Goal: Use online tool/utility: Utilize a website feature to perform a specific function

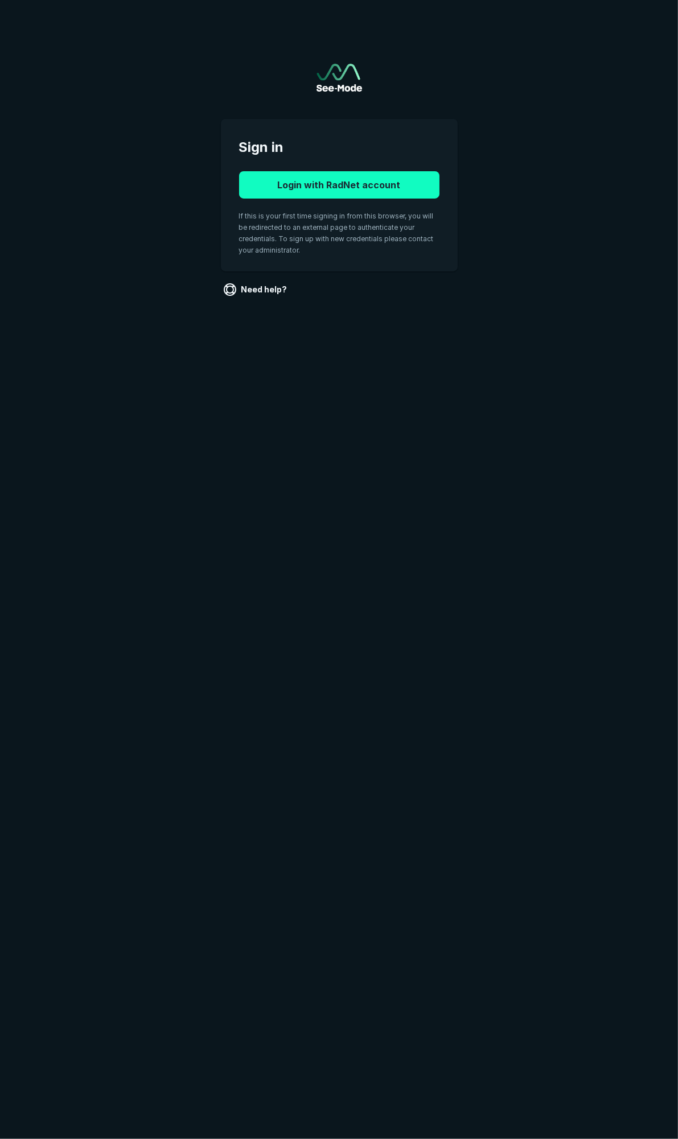
click at [373, 188] on button "Login with RadNet account" at bounding box center [339, 184] width 200 height 27
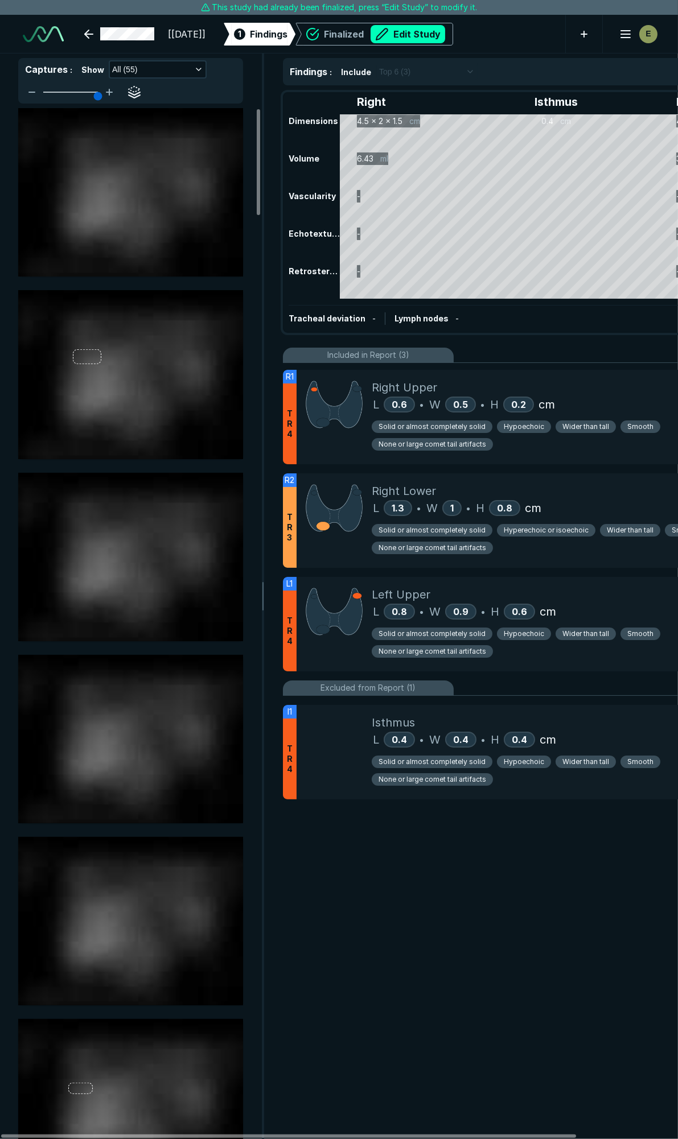
scroll to position [4740, 3674]
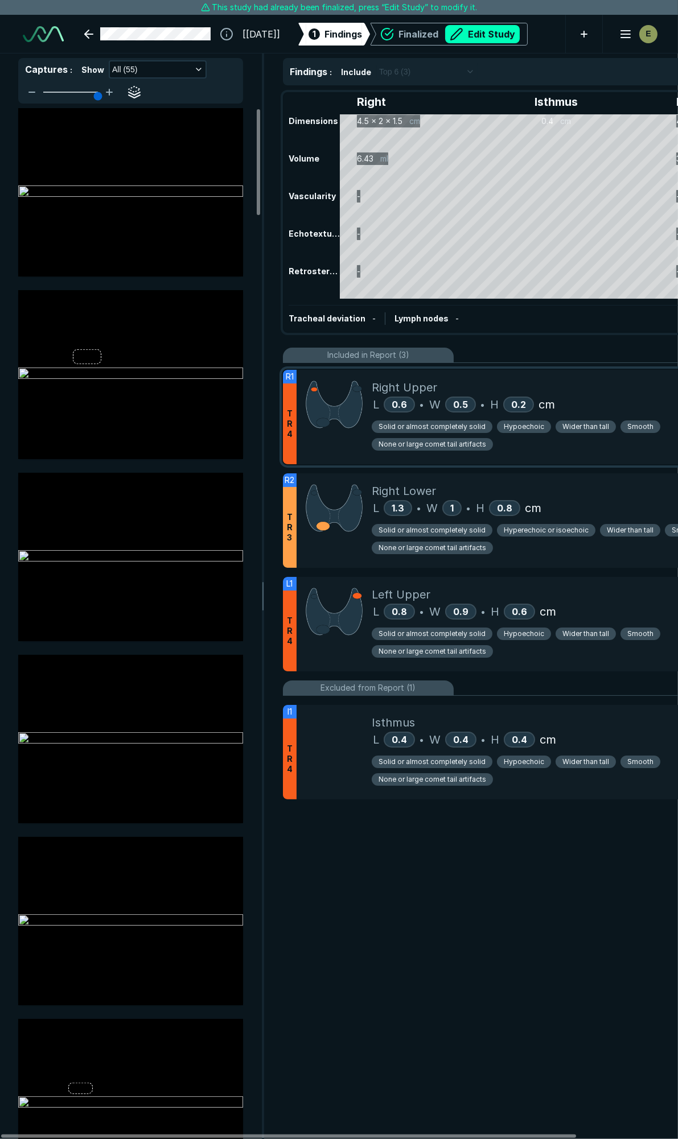
click at [586, 389] on div "Right Upper" at bounding box center [571, 387] width 398 height 17
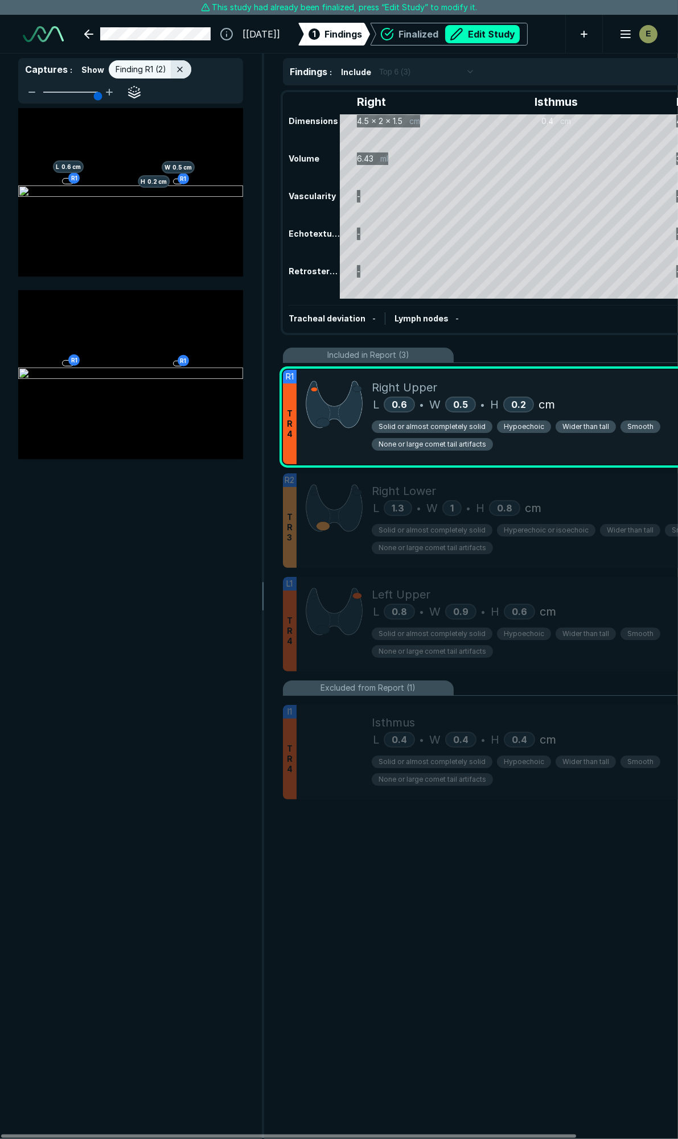
scroll to position [5978, 2455]
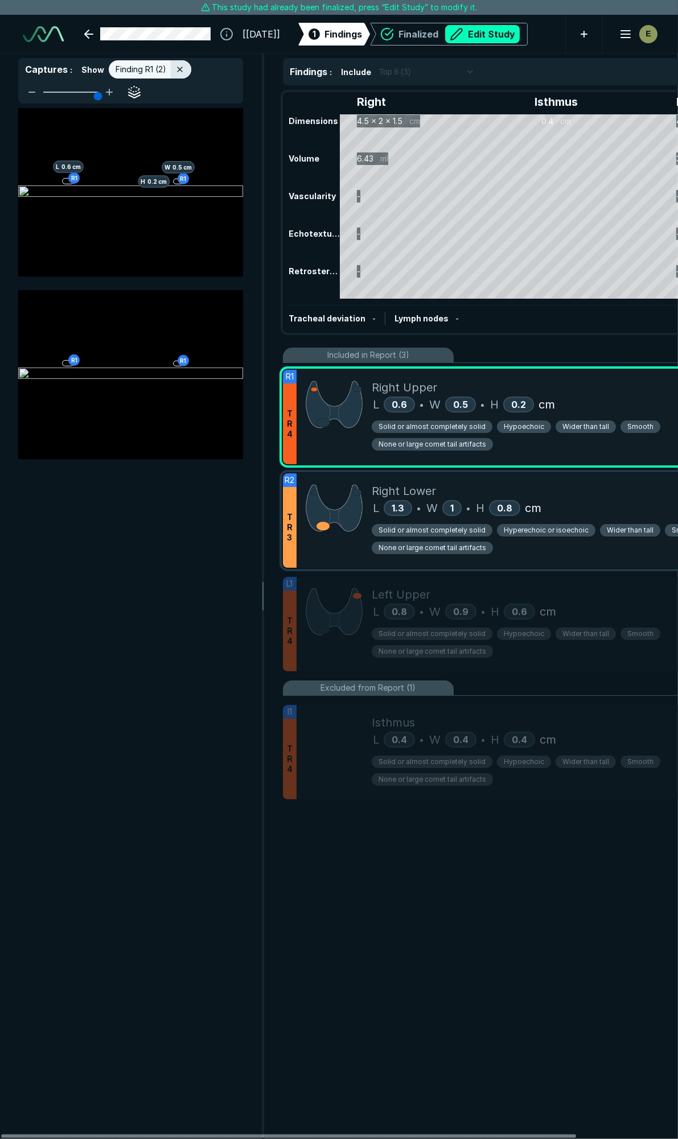
click at [610, 482] on div "Right Lower" at bounding box center [571, 490] width 398 height 17
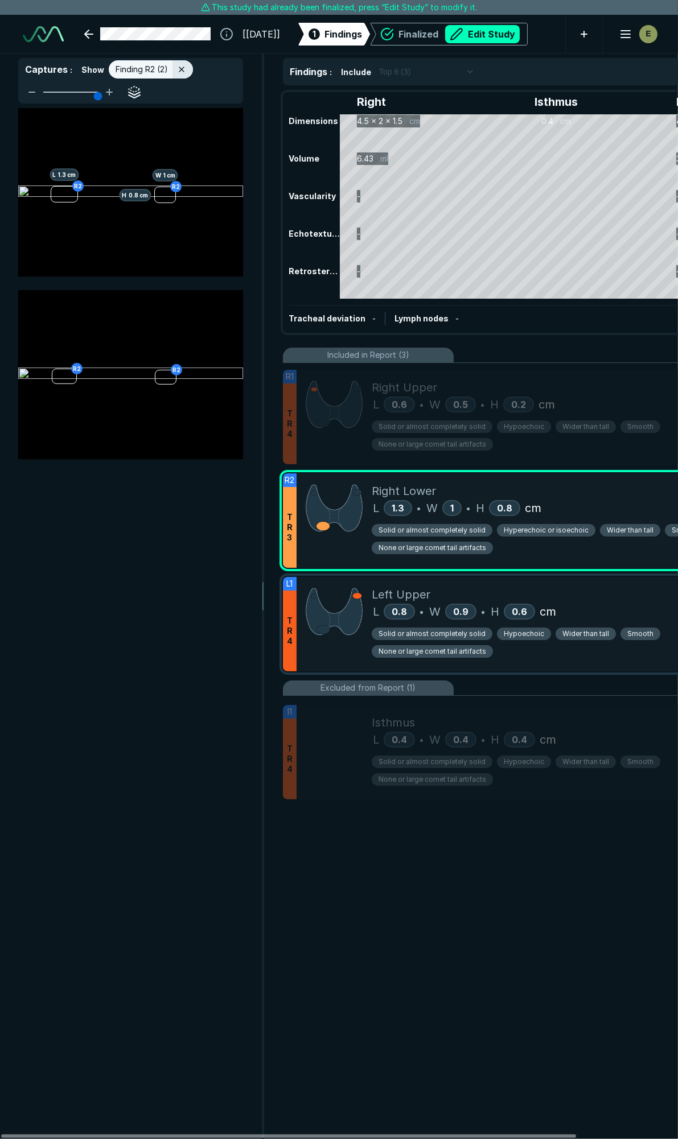
click at [606, 598] on div "Left Upper" at bounding box center [571, 594] width 398 height 17
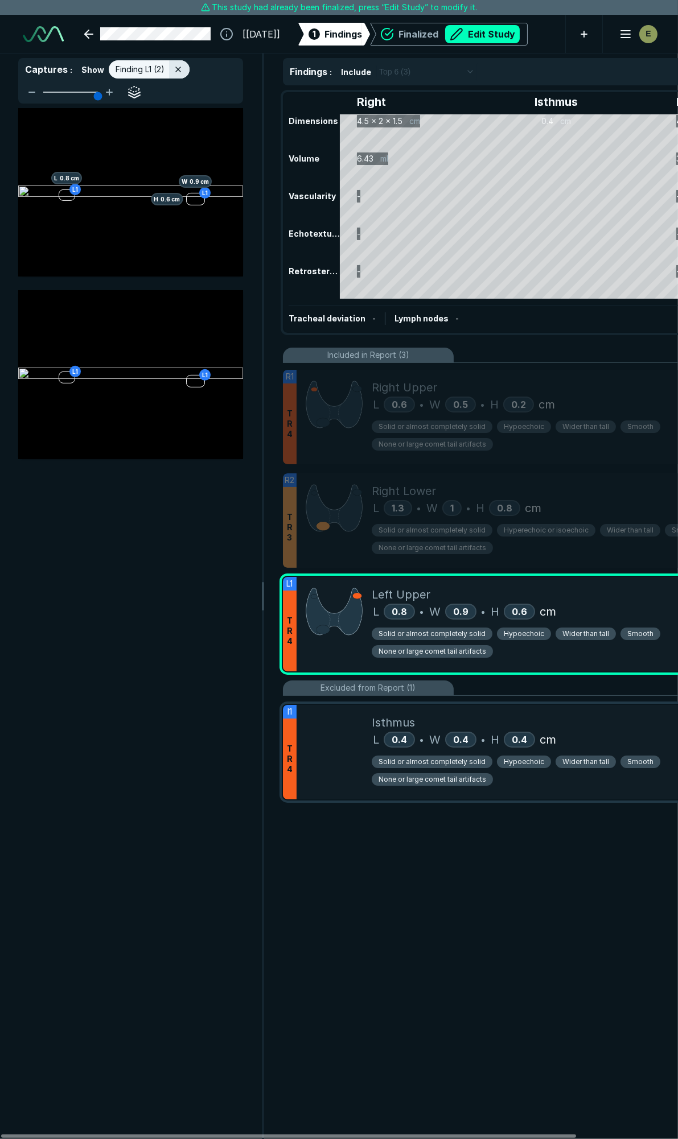
click at [626, 713] on div "Isthmus L 0.4 • W 0.4 • H 0.4 cm Solid or almost completely solid Hypoechoic Wi…" at bounding box center [571, 752] width 398 height 94
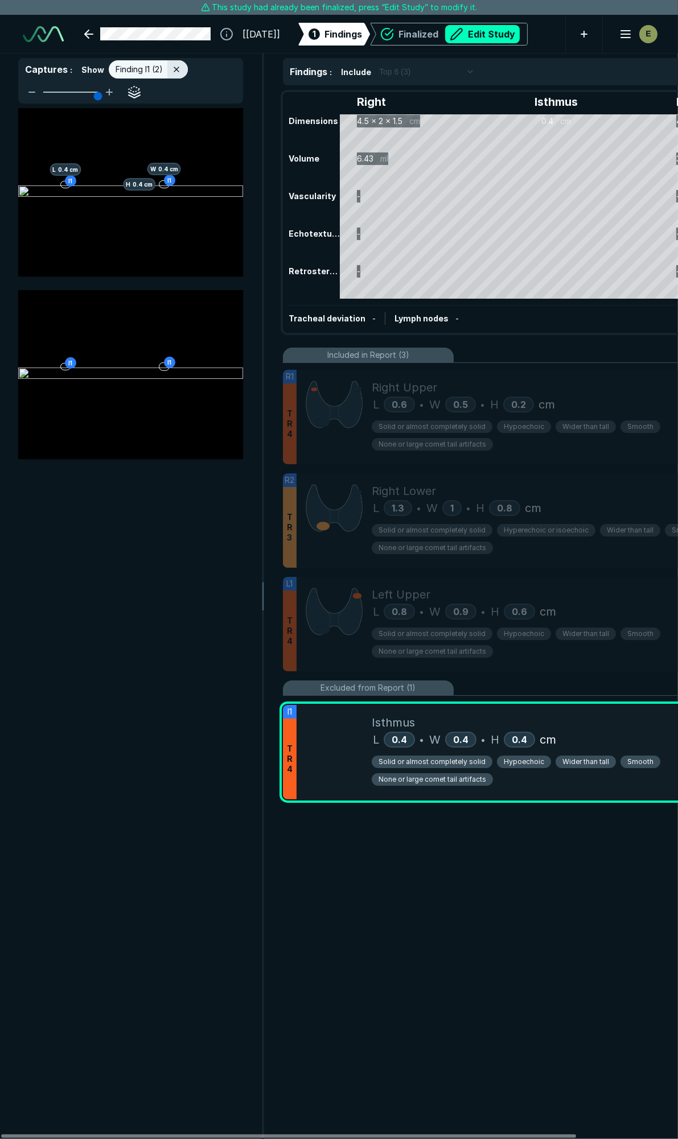
drag, startPoint x: 519, startPoint y: 718, endPoint x: 527, endPoint y: 686, distance: 33.5
click at [527, 686] on ul "R1 T R 4 Right Upper L 0.6 • W 0.5 • H 0.2 cm Solid or almost completely solid …" at bounding box center [531, 584] width 496 height 443
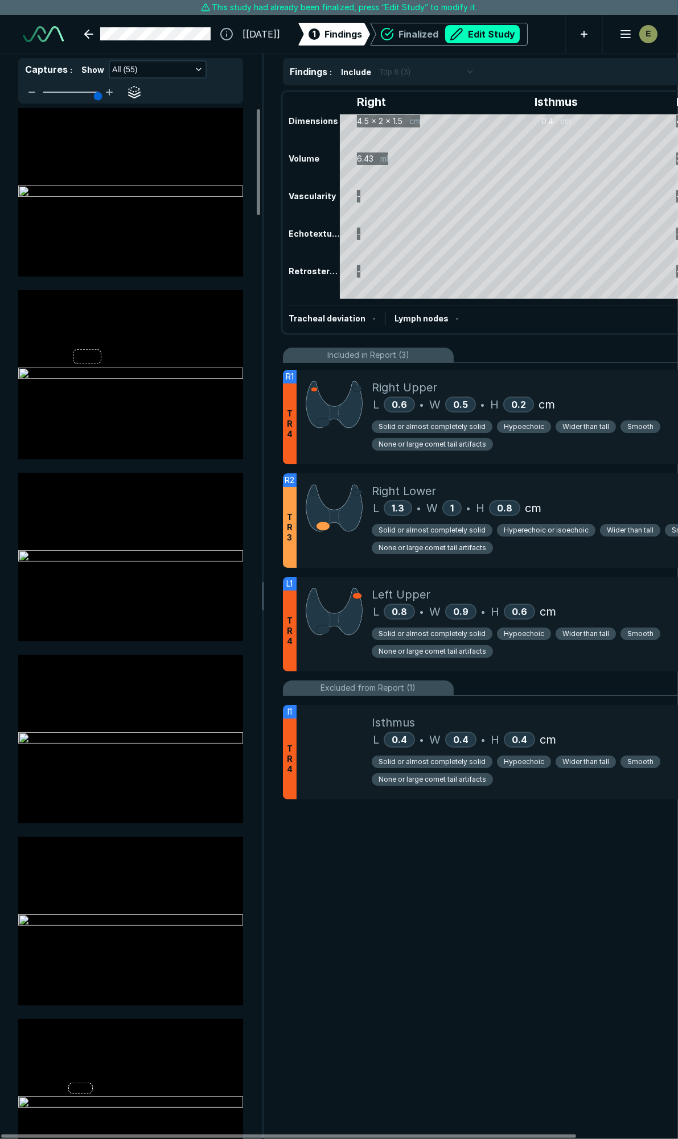
drag, startPoint x: 612, startPoint y: 359, endPoint x: 0, endPoint y: 360, distance: 612.2
click at [613, 357] on div "Included in Report (3)" at bounding box center [531, 355] width 496 height 15
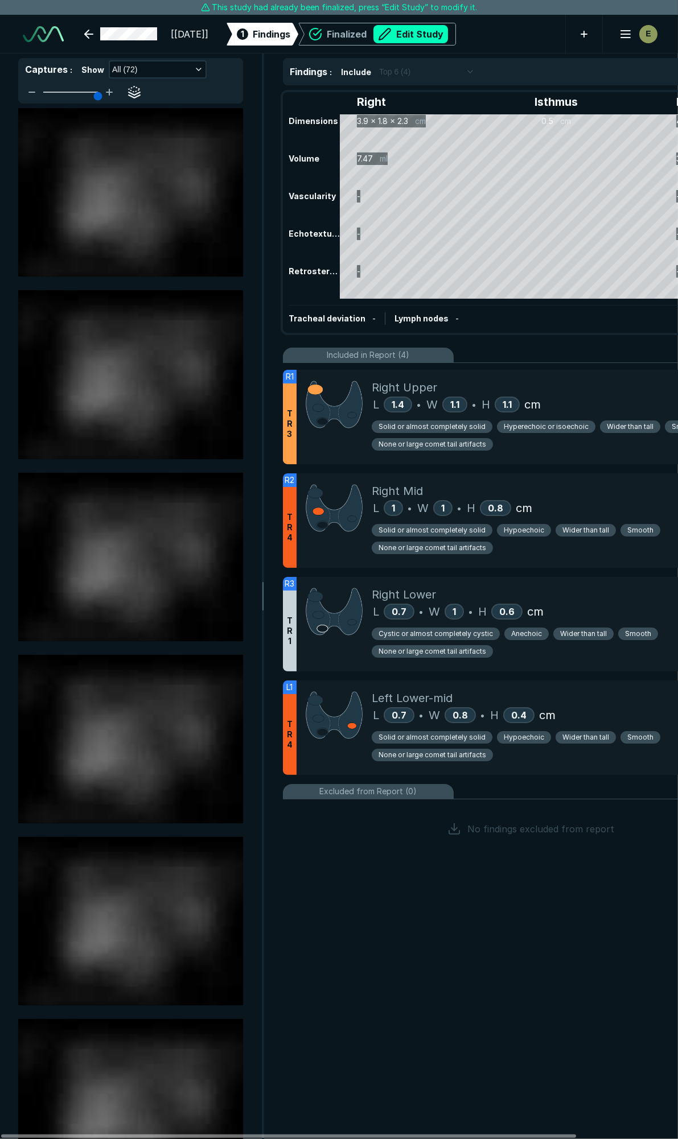
scroll to position [6323, 4512]
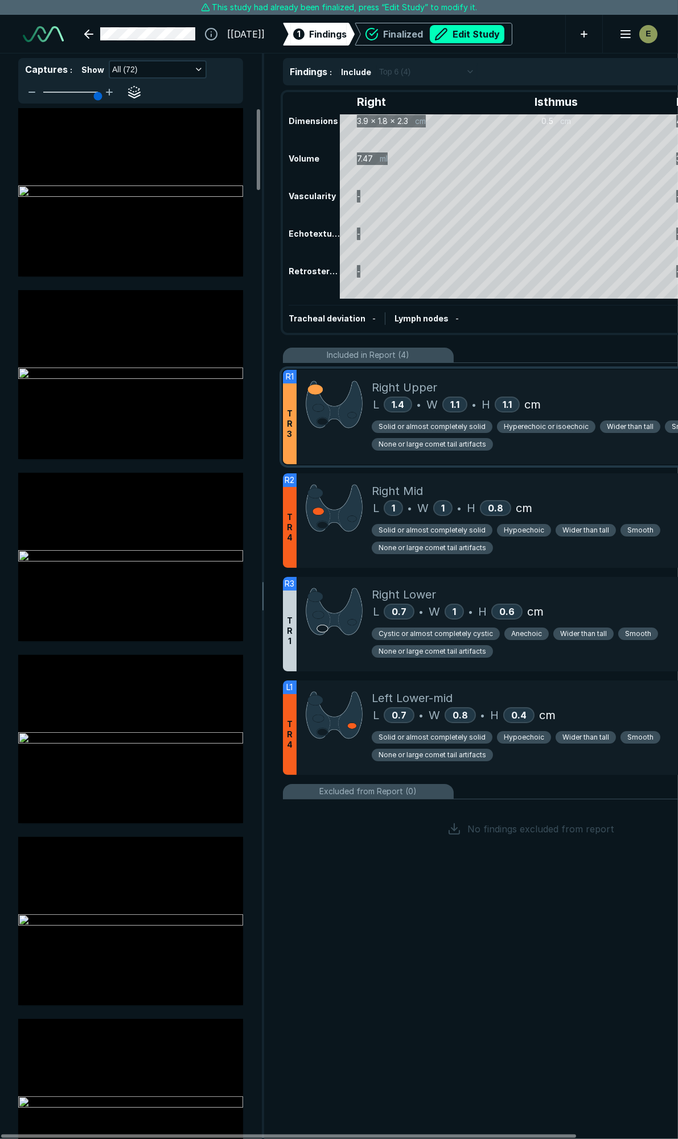
click at [543, 382] on div "Right Upper" at bounding box center [571, 387] width 398 height 17
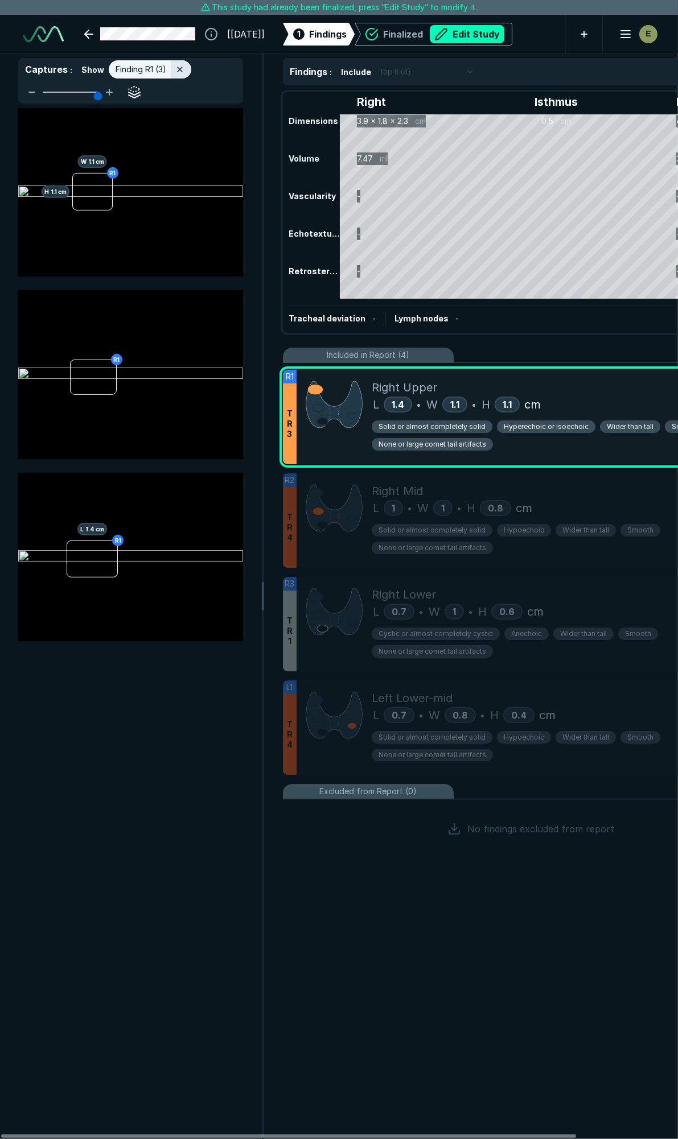
scroll to position [5978, 2455]
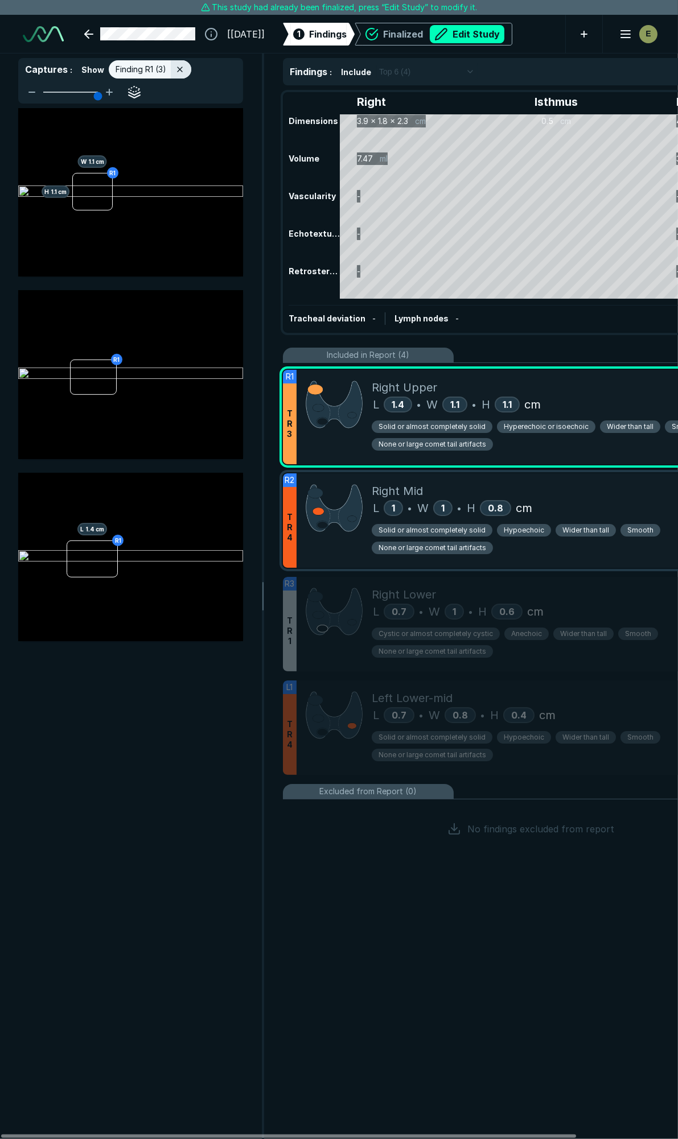
click at [597, 488] on div "Right Mid" at bounding box center [571, 490] width 398 height 17
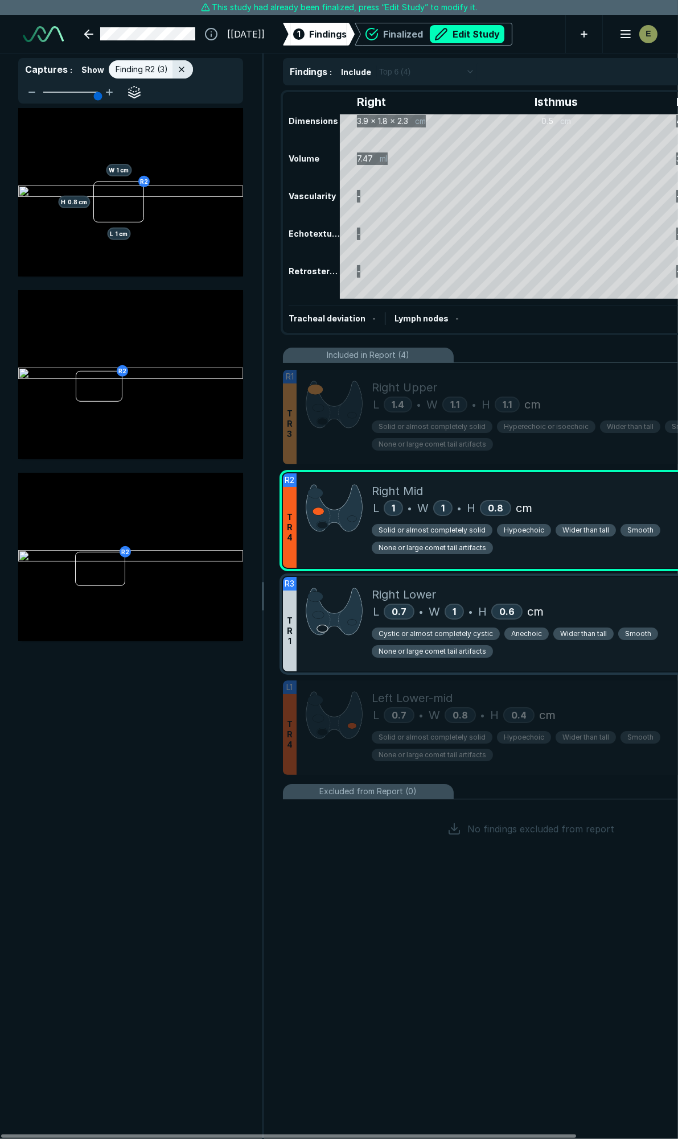
click at [591, 584] on div "Right Lower L 0.7 • W 1 • H 0.6 cm Cystic or almost completely cystic Anechoic …" at bounding box center [571, 624] width 398 height 94
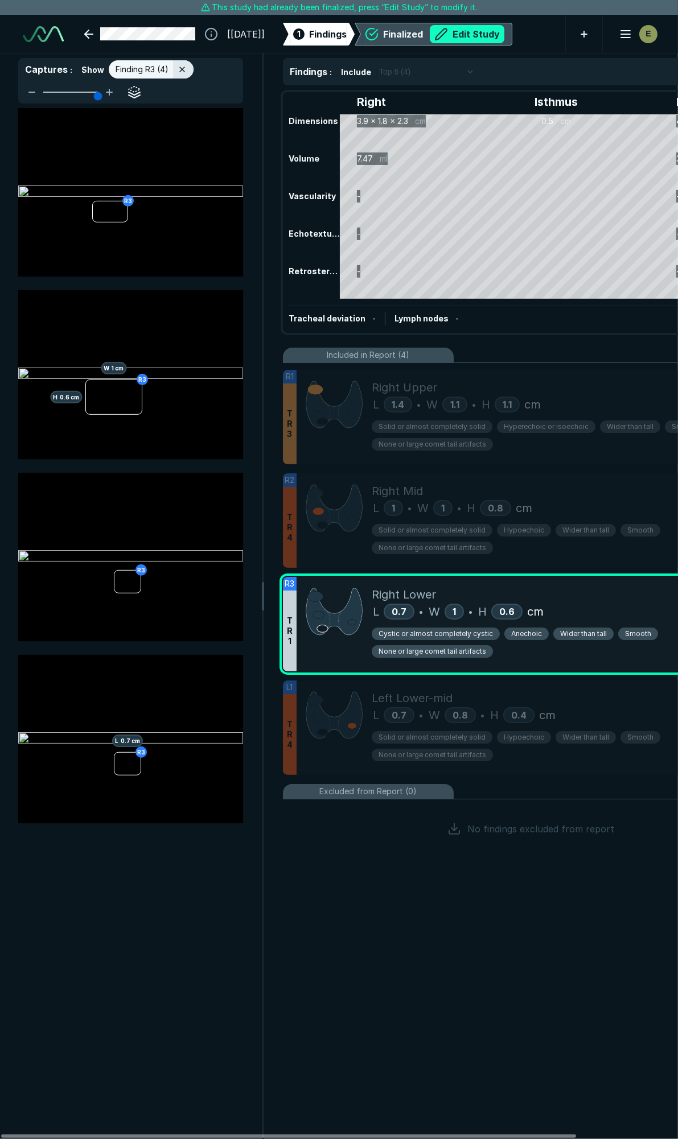
click at [480, 27] on button "Edit Study" at bounding box center [467, 34] width 75 height 18
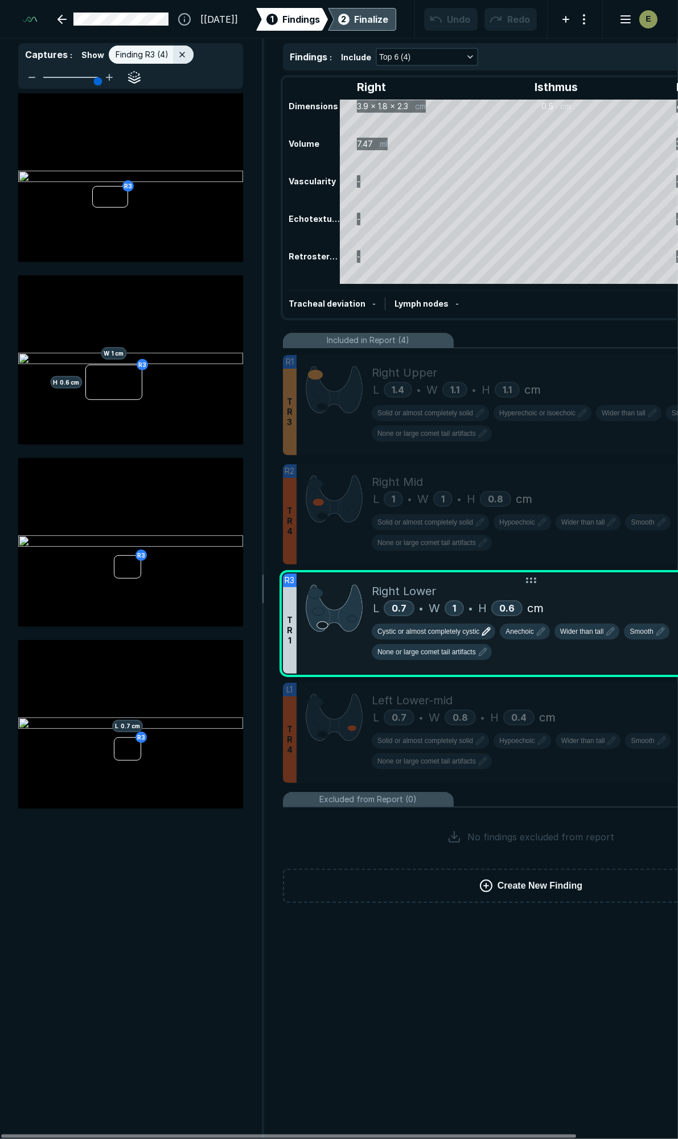
click at [481, 628] on icon "button" at bounding box center [486, 632] width 14 height 14
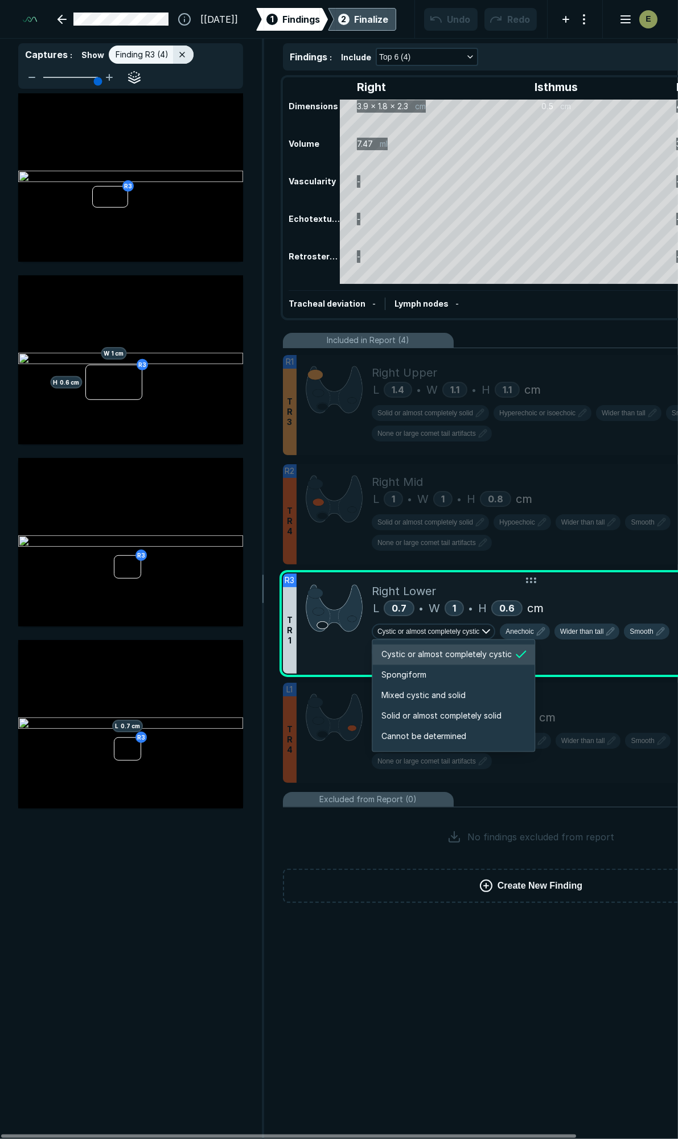
scroll to position [1898, 2185]
click at [455, 699] on span "Mixed cystic and solid" at bounding box center [423, 696] width 84 height 13
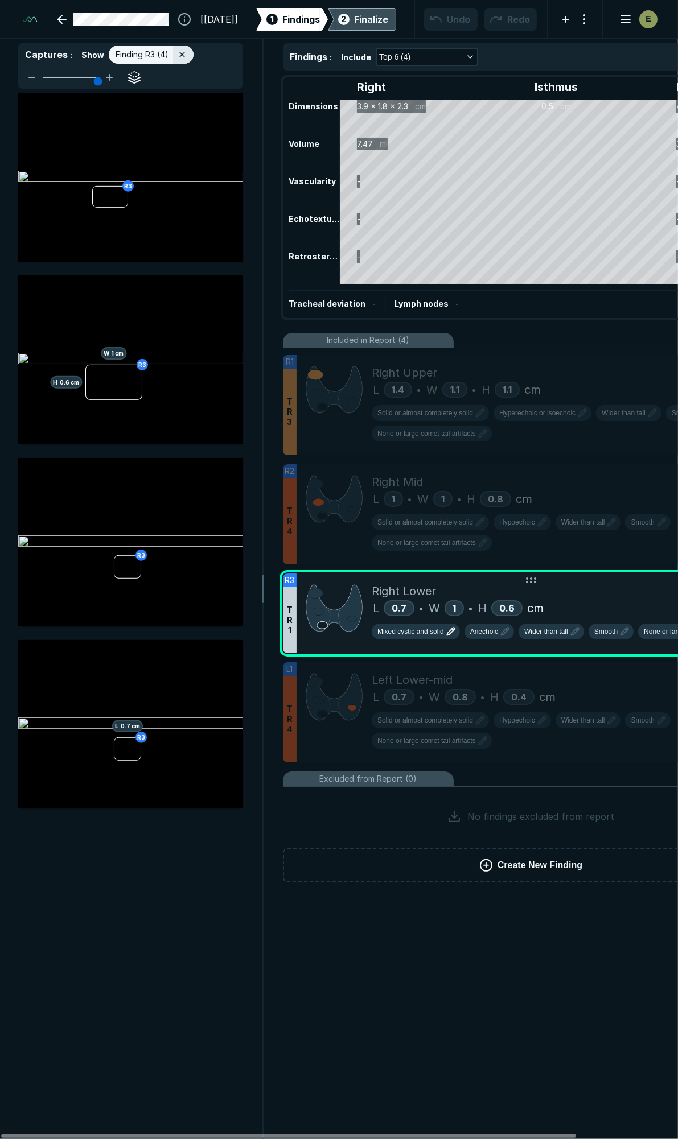
scroll to position [5106, 3674]
click at [445, 626] on icon "button" at bounding box center [451, 632] width 14 height 14
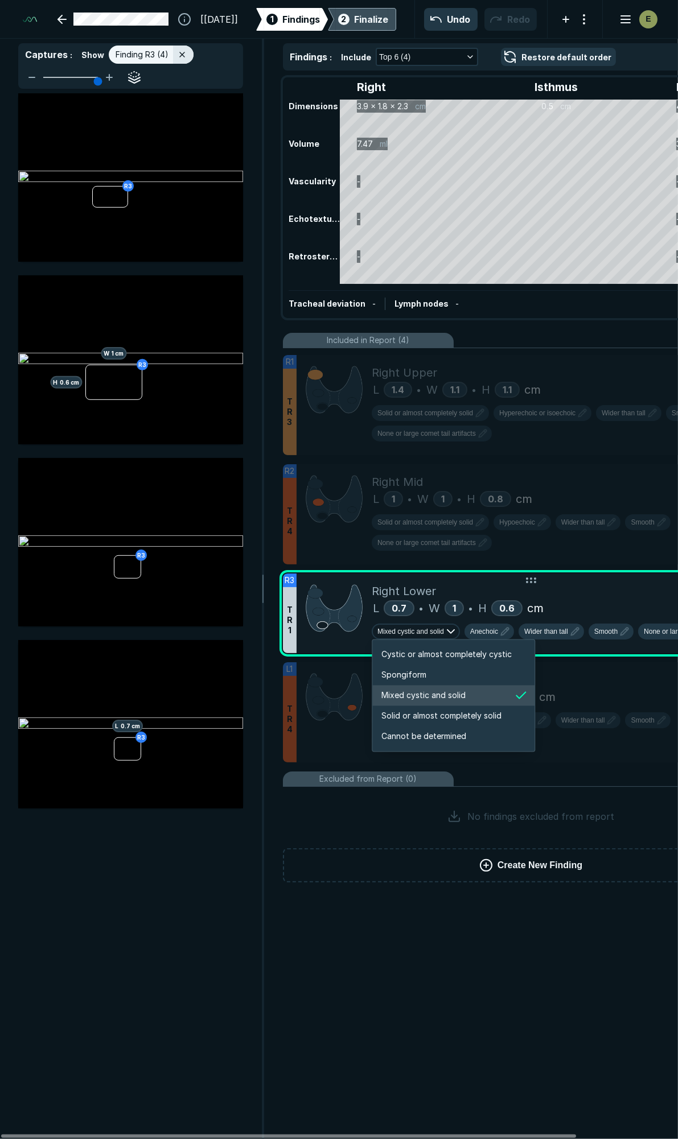
scroll to position [1898, 2185]
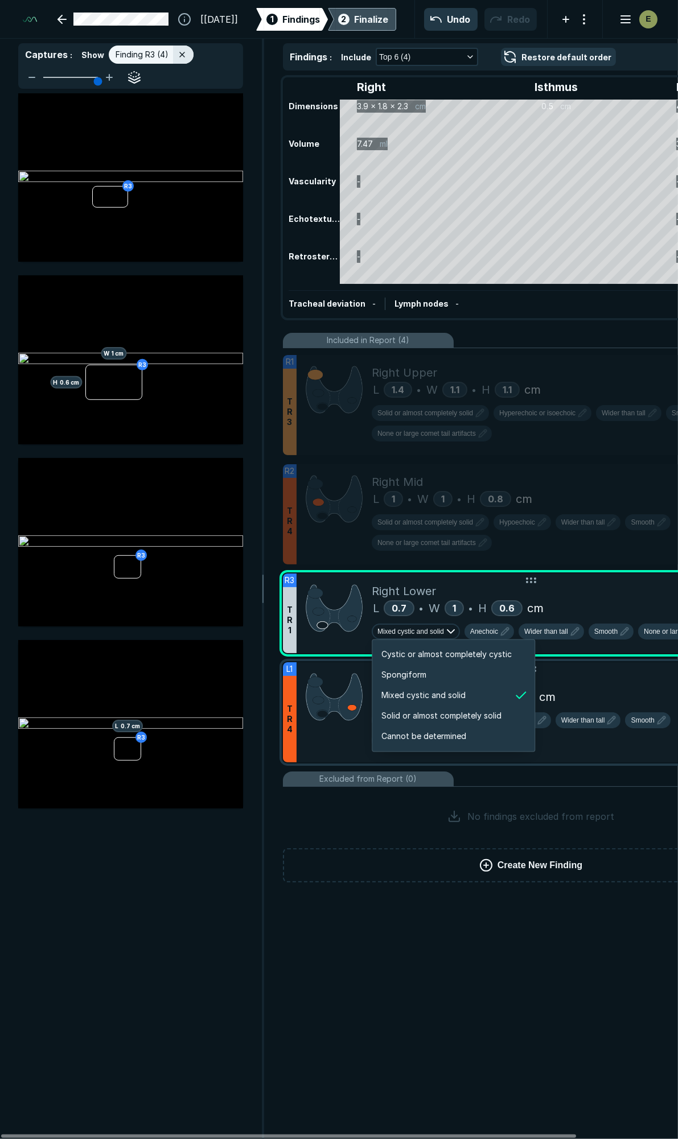
drag, startPoint x: 623, startPoint y: 674, endPoint x: 496, endPoint y: 703, distance: 130.3
click at [623, 674] on div "Left Lower-mid" at bounding box center [571, 679] width 398 height 17
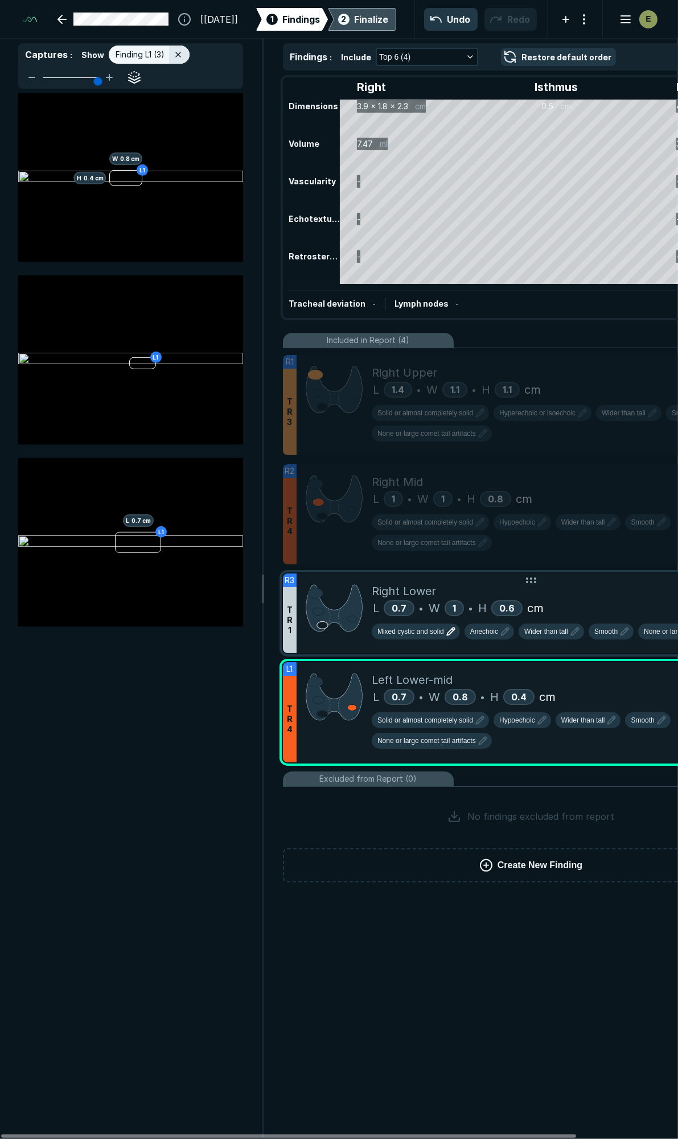
click at [496, 636] on div "Mixed cystic and solid Anechoic Wider than tall Smooth None or large comet tail…" at bounding box center [571, 634] width 398 height 20
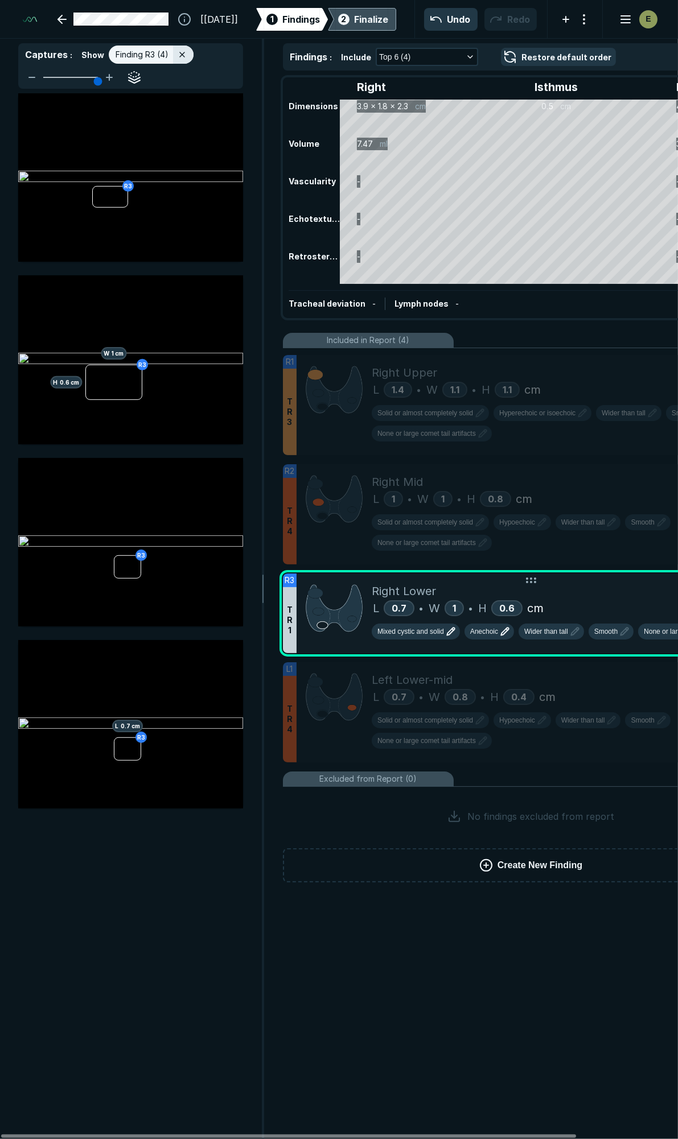
click at [498, 633] on icon "button" at bounding box center [505, 632] width 14 height 14
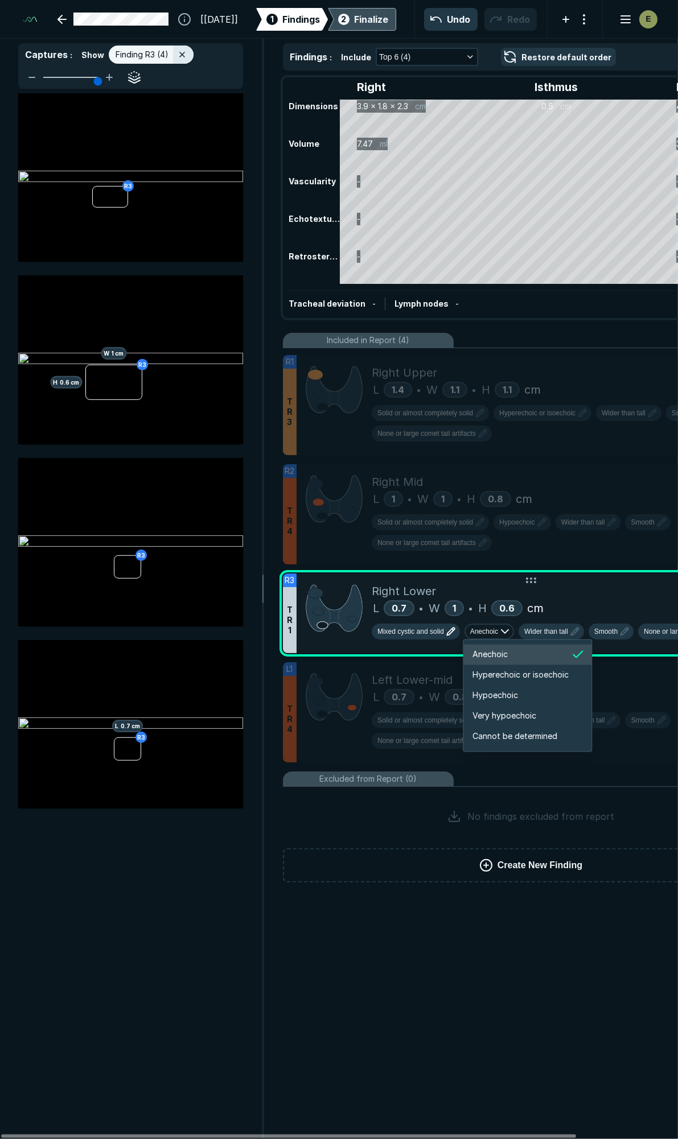
scroll to position [1898, 2039]
click at [498, 673] on span "Hyperechoic or isoechoic" at bounding box center [520, 675] width 96 height 13
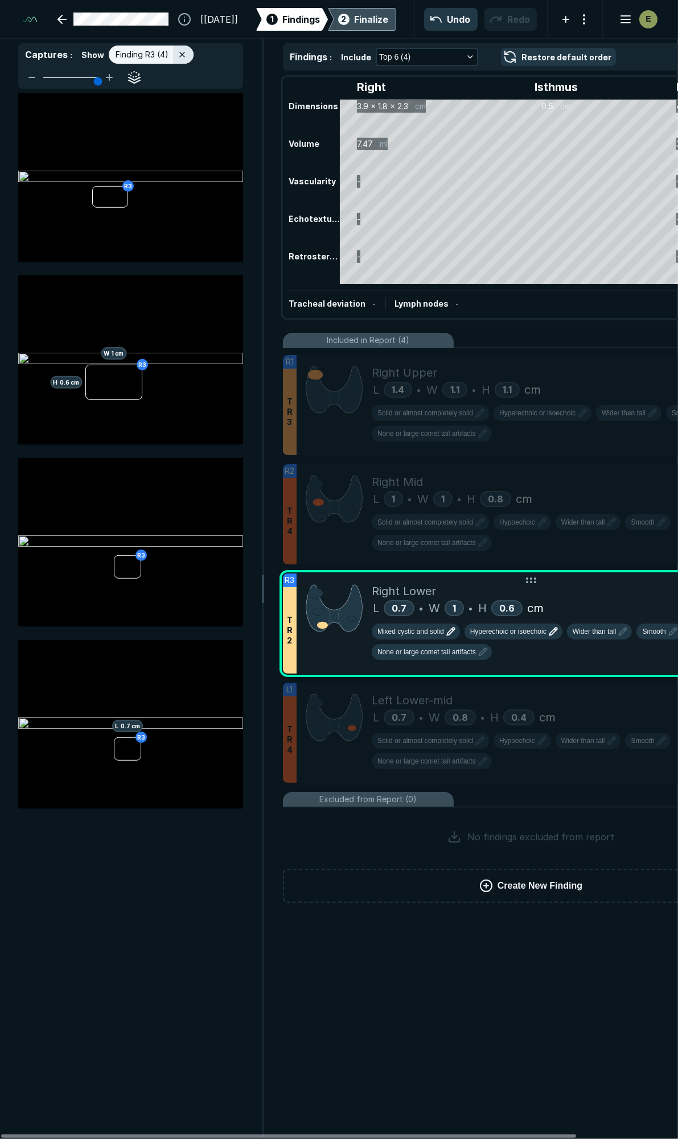
click at [507, 632] on span "Hyperechoic or isoechoic" at bounding box center [508, 631] width 76 height 10
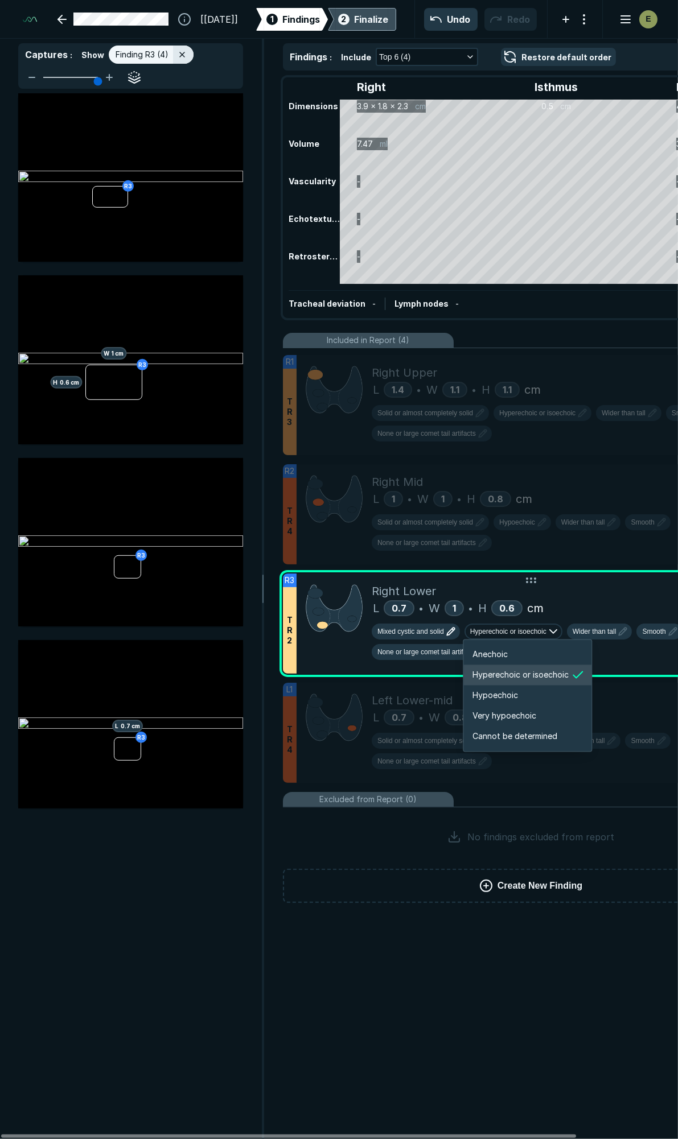
scroll to position [1898, 2039]
click at [503, 691] on span "Hypoechoic" at bounding box center [495, 696] width 46 height 13
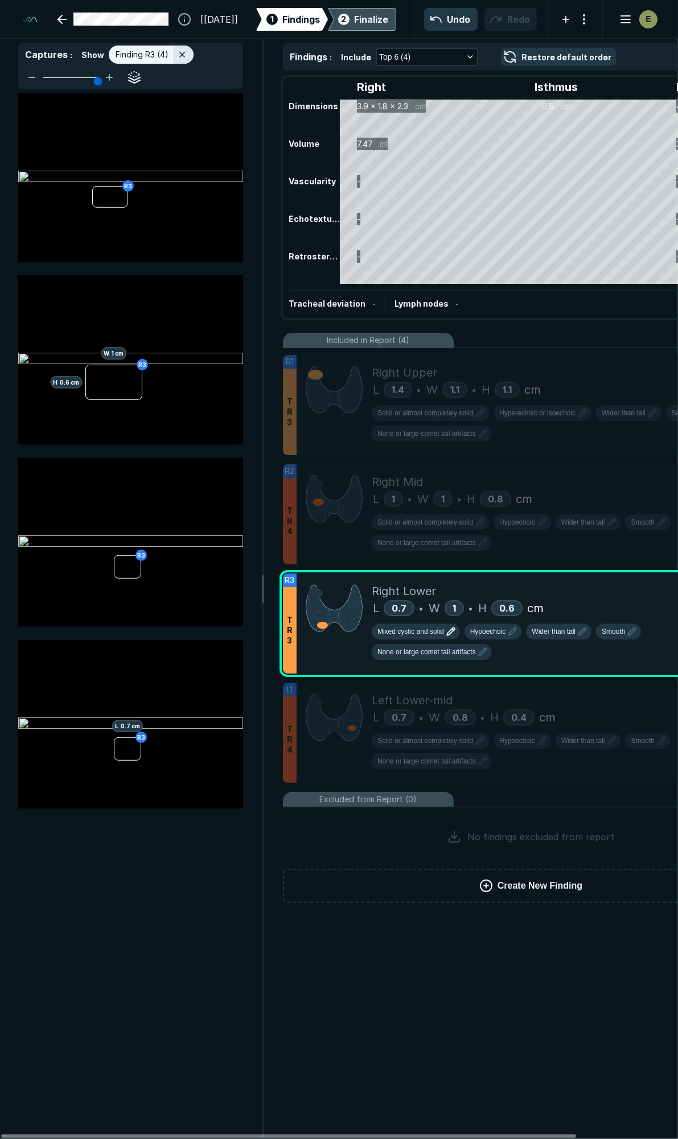
scroll to position [5106, 3674]
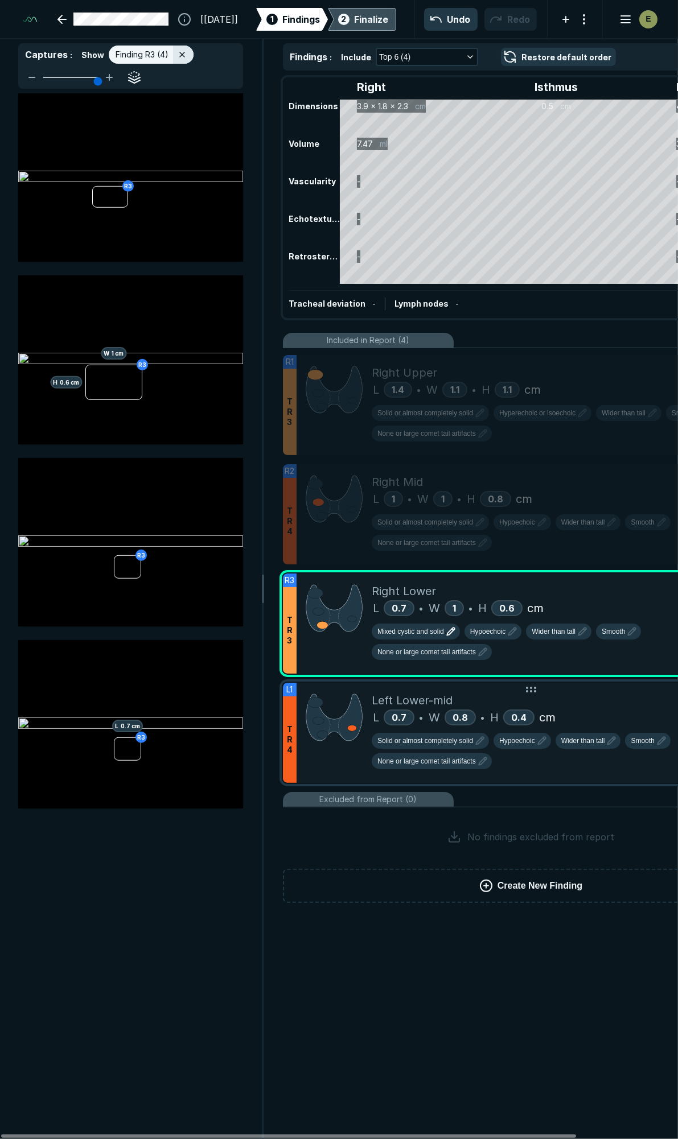
click at [599, 692] on div "Left Lower-mid" at bounding box center [571, 700] width 398 height 17
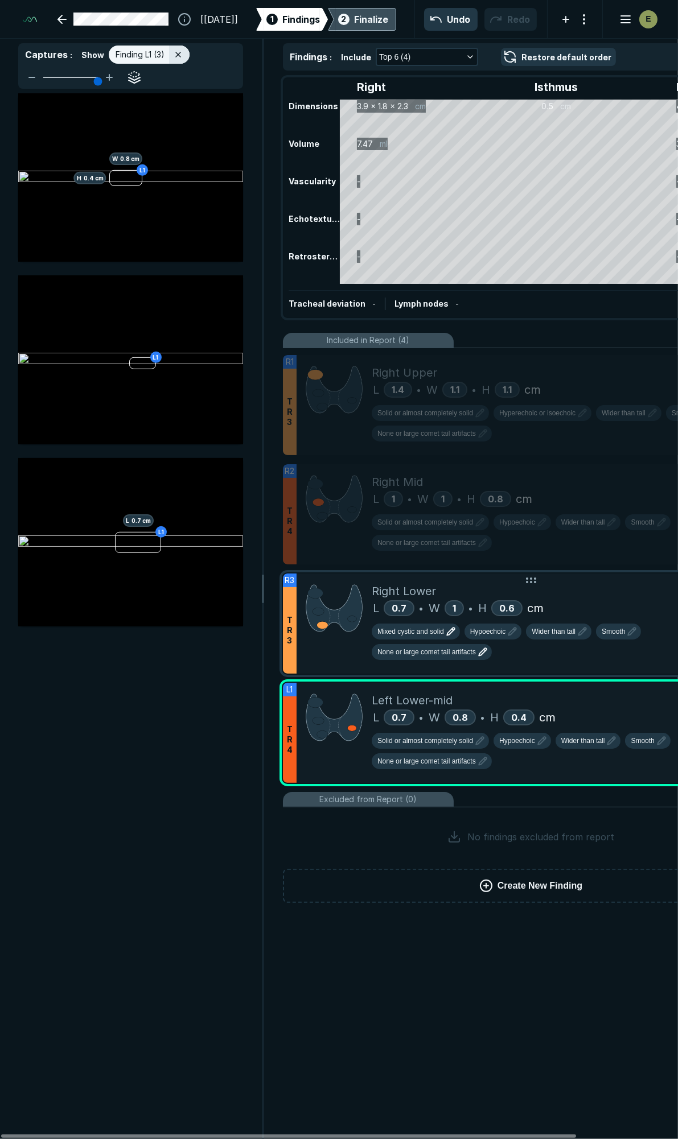
click at [476, 647] on span "None or large comet tail artifacts" at bounding box center [426, 652] width 98 height 10
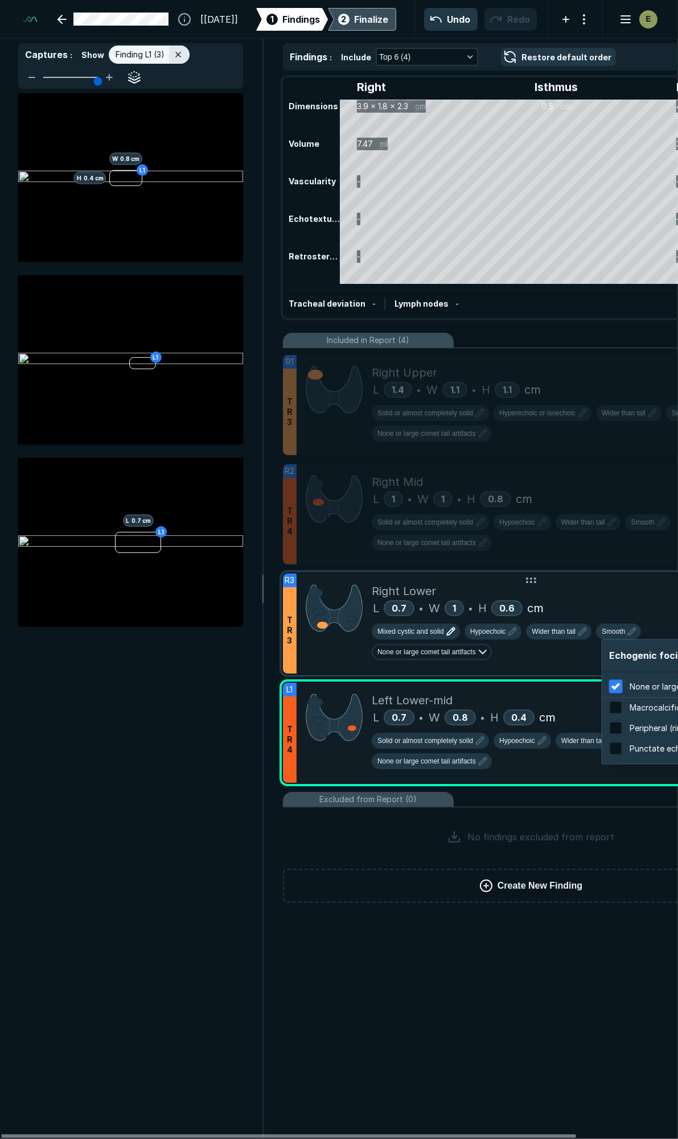
scroll to position [1829, 2170]
click at [665, 600] on div "L 0.7 • W 1 • H 0.6 cm" at bounding box center [571, 608] width 398 height 17
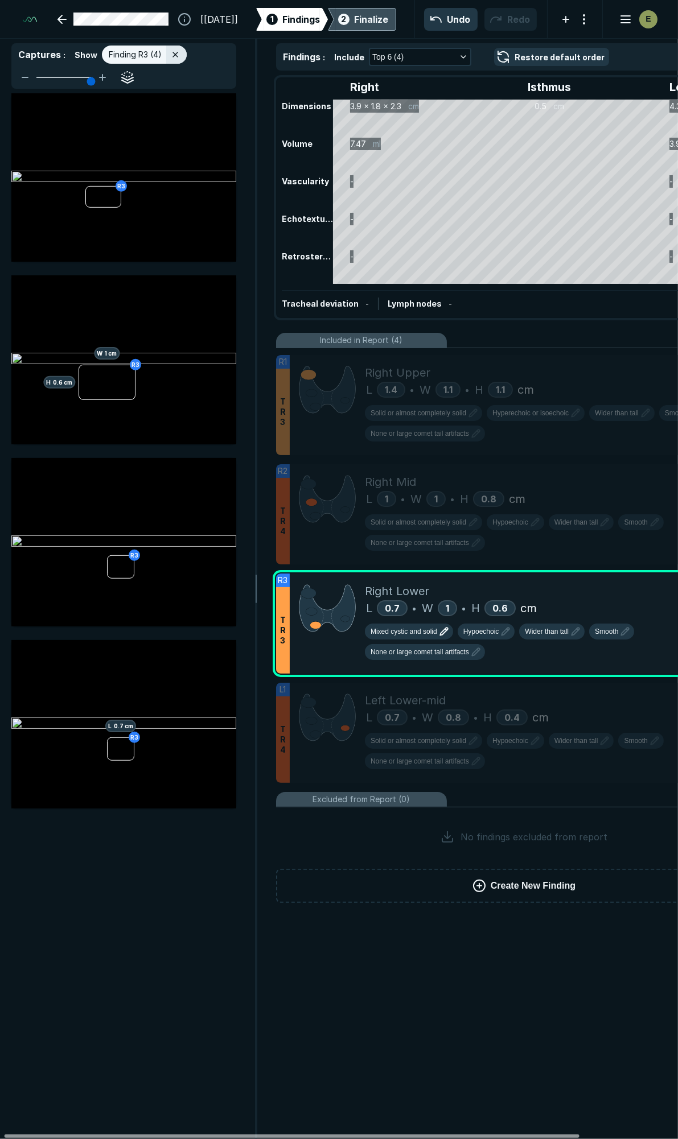
scroll to position [0, 0]
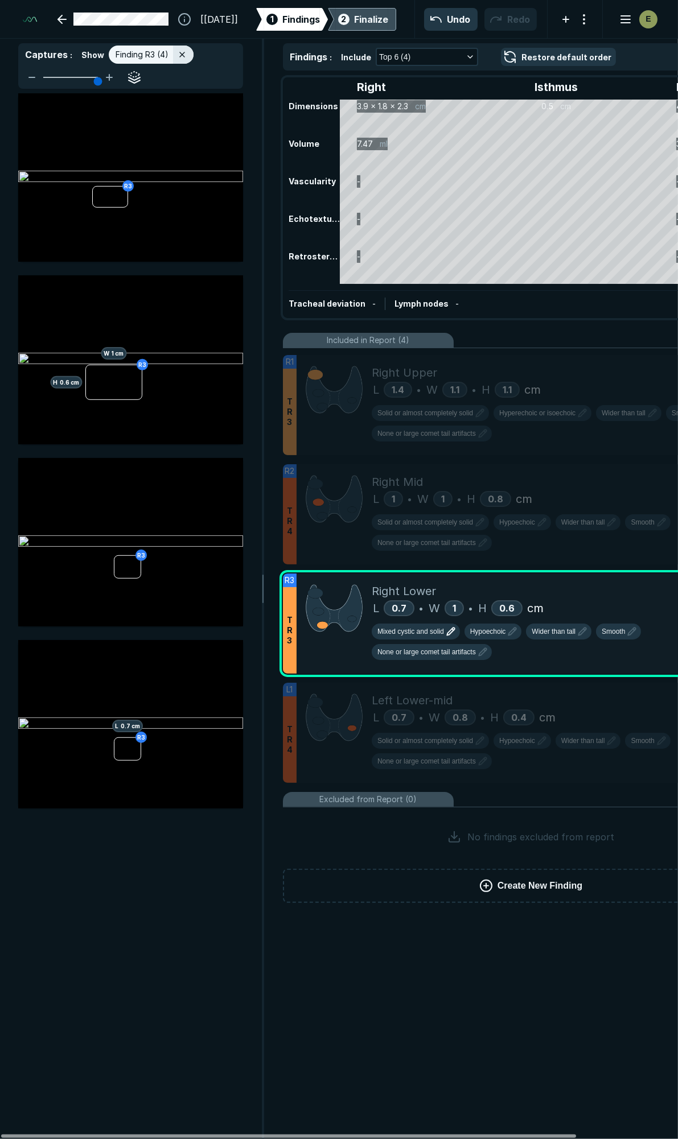
drag, startPoint x: 204, startPoint y: 1135, endPoint x: 196, endPoint y: 1121, distance: 16.0
click at [196, 1135] on div at bounding box center [288, 1136] width 575 height 3
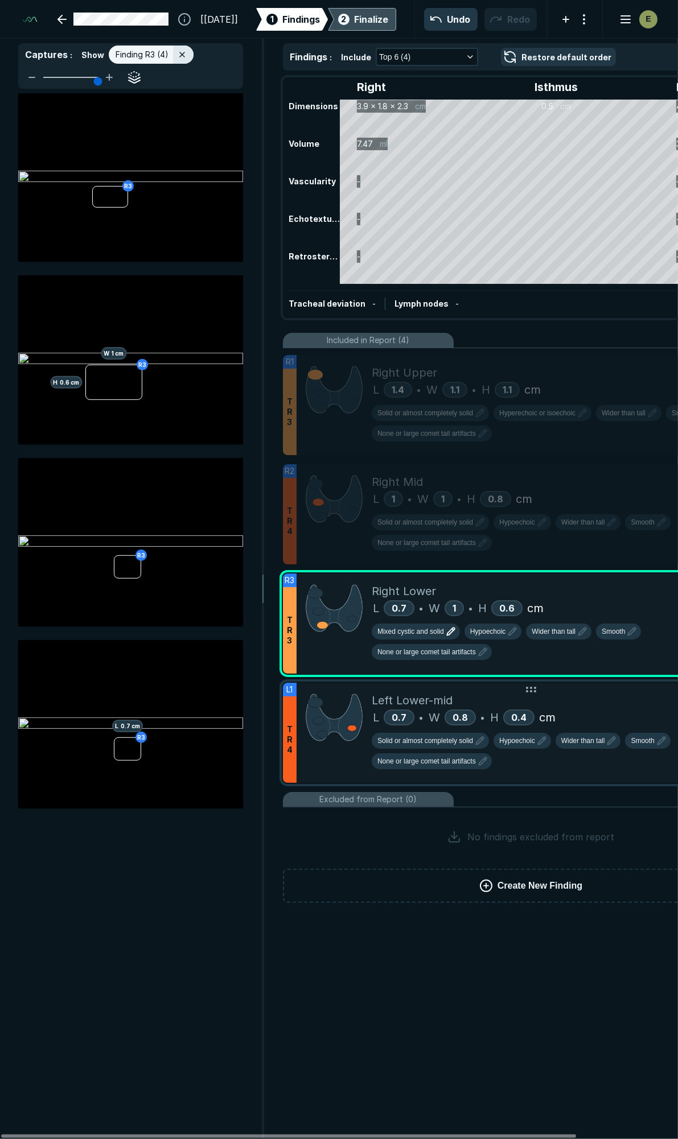
click at [601, 709] on div "L 0.7 • W 0.8 • H 0.4 cm" at bounding box center [571, 717] width 398 height 17
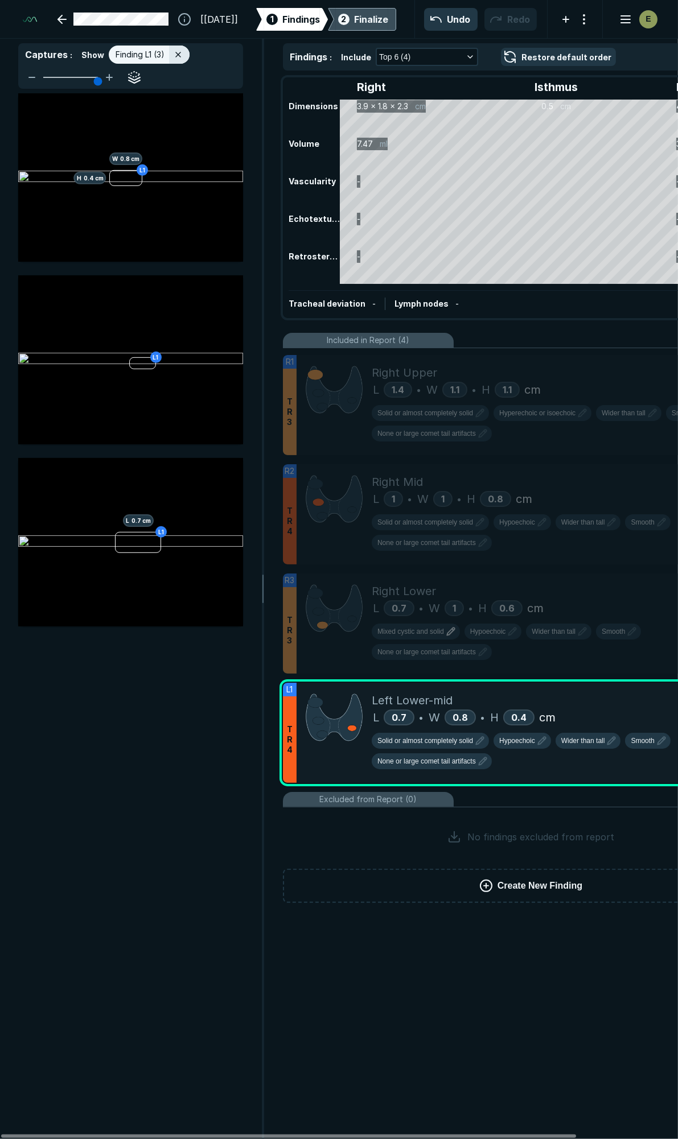
click at [352, 15] on div "2 Finalize" at bounding box center [362, 19] width 52 height 23
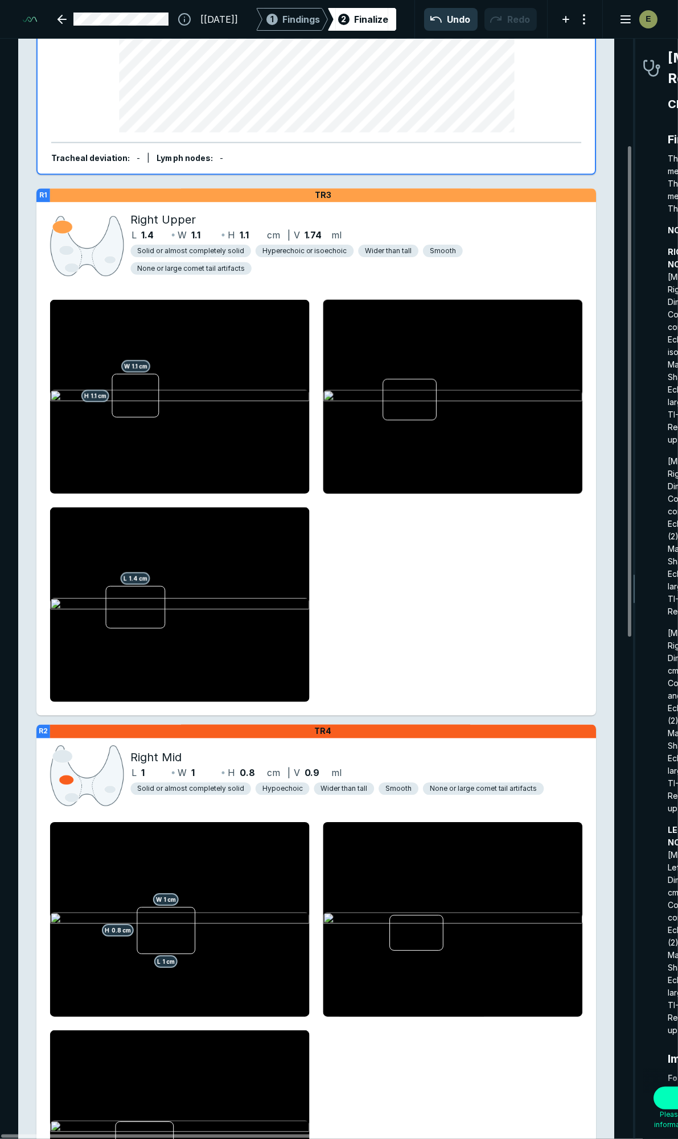
scroll to position [253, 0]
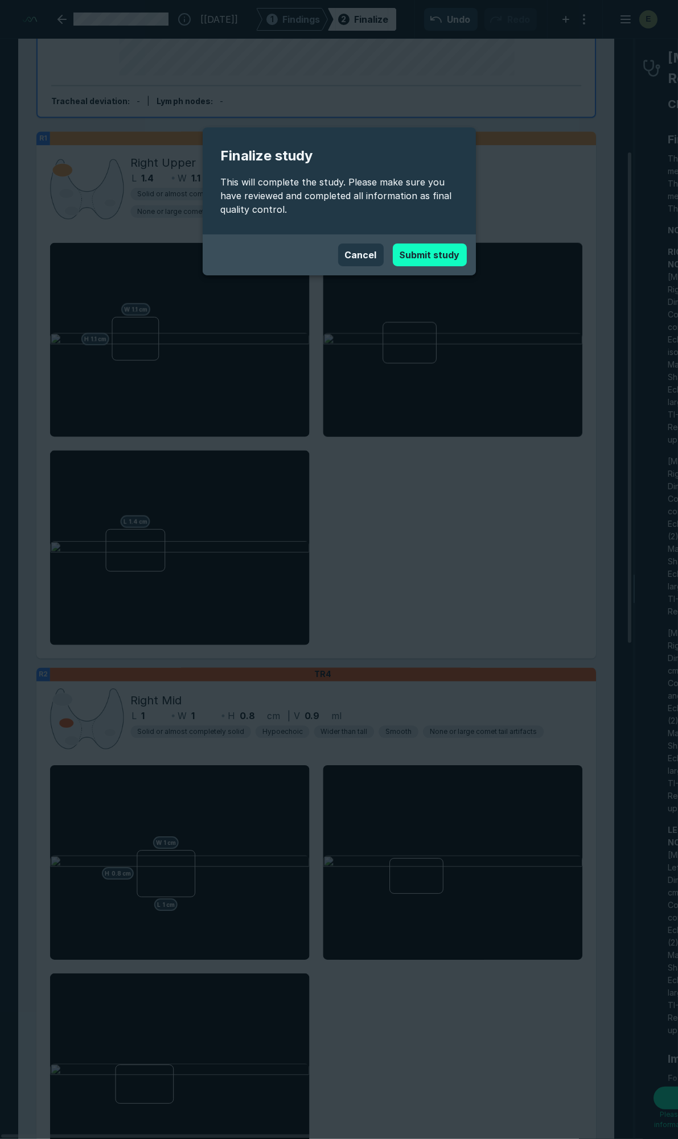
click at [418, 262] on button "Submit study" at bounding box center [430, 255] width 74 height 23
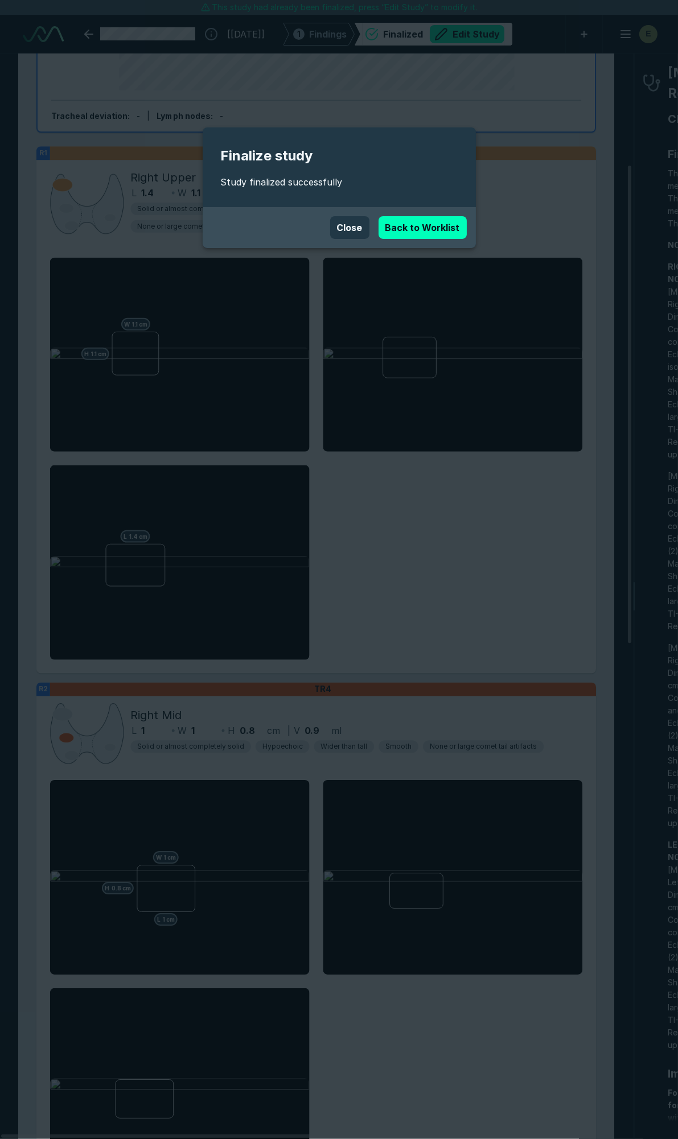
scroll to position [6323, 4512]
click at [350, 220] on button "Close" at bounding box center [349, 227] width 39 height 23
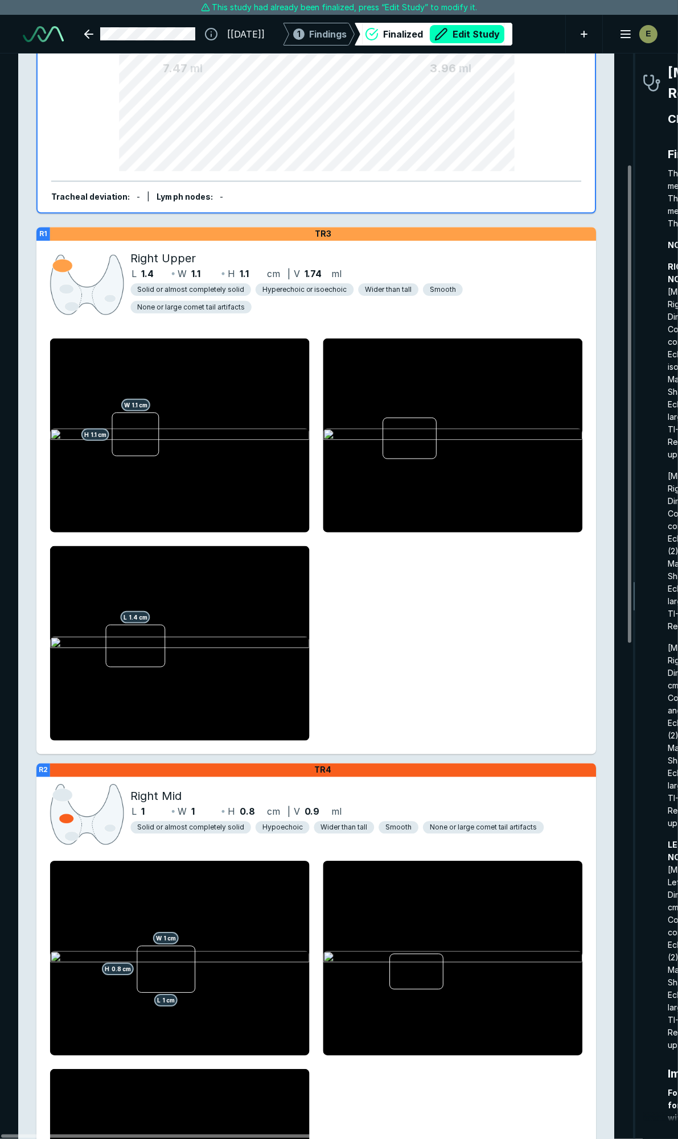
scroll to position [0, 0]
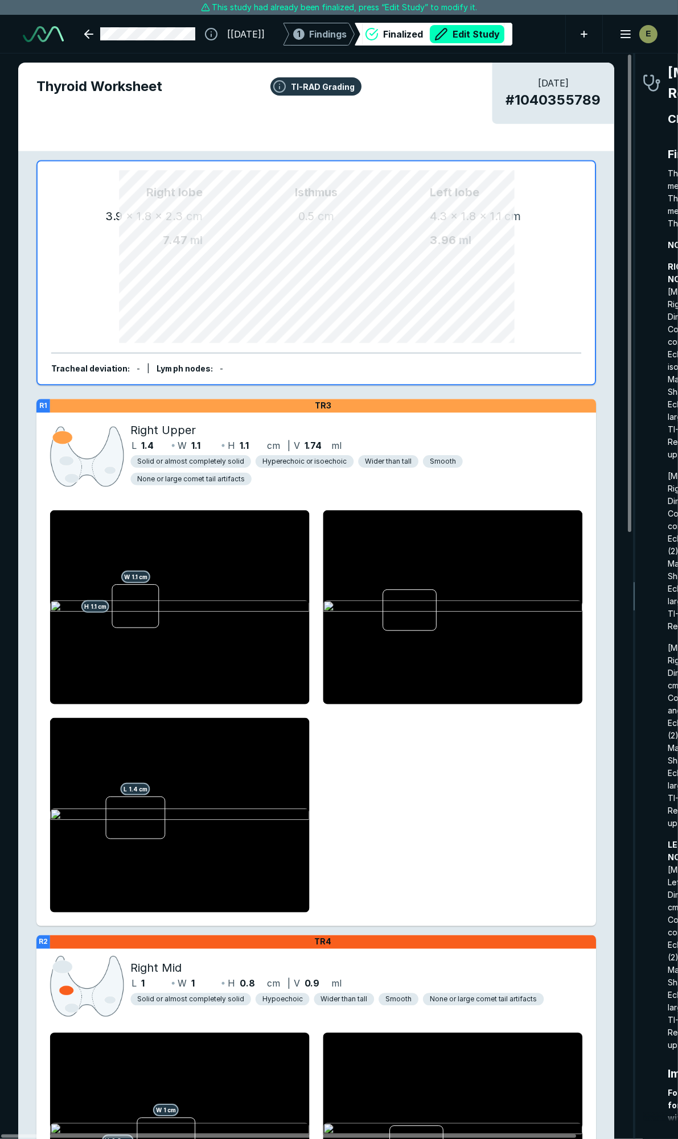
drag, startPoint x: 642, startPoint y: 270, endPoint x: 511, endPoint y: 254, distance: 131.8
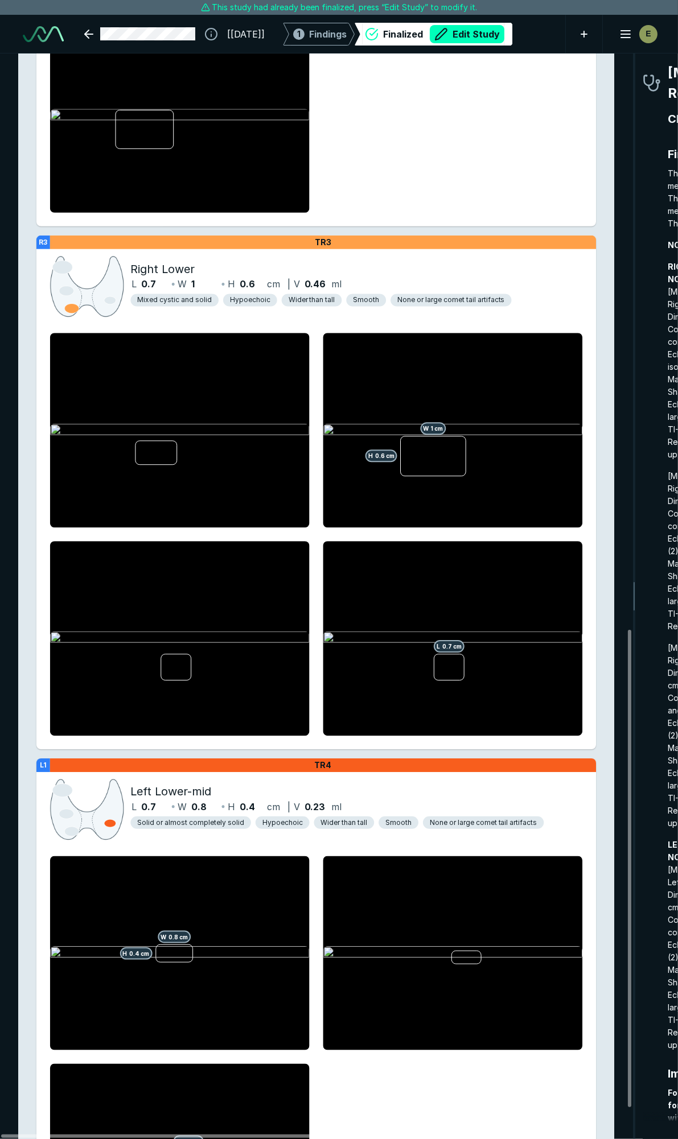
scroll to position [1313, 0]
